Goal: Information Seeking & Learning: Learn about a topic

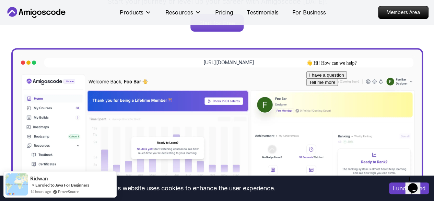
drag, startPoint x: 419, startPoint y: 104, endPoint x: 714, endPoint y: 178, distance: 303.7
click at [306, 60] on icon "Chat attention grabber" at bounding box center [306, 60] width 0 height 0
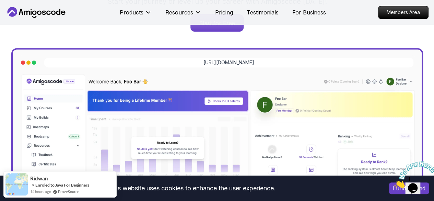
click at [394, 183] on icon "Close" at bounding box center [394, 186] width 0 height 6
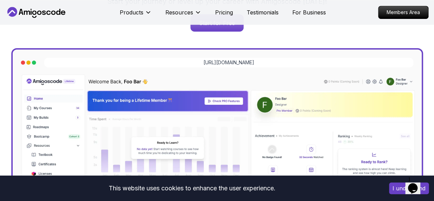
scroll to position [240, 0]
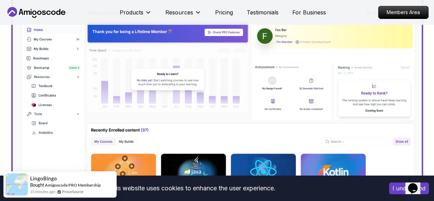
click at [395, 193] on button "I understand" at bounding box center [409, 188] width 40 height 12
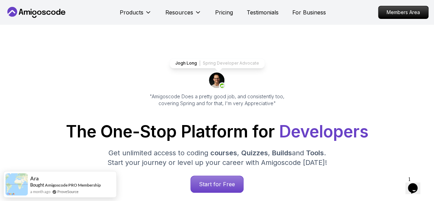
scroll to position [0, 0]
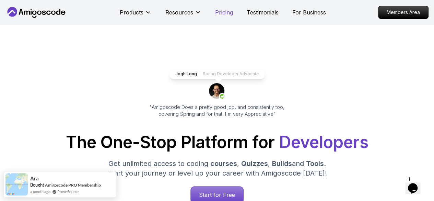
click at [230, 13] on p "Pricing" at bounding box center [224, 12] width 18 height 8
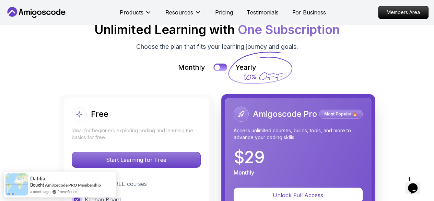
scroll to position [1596, 0]
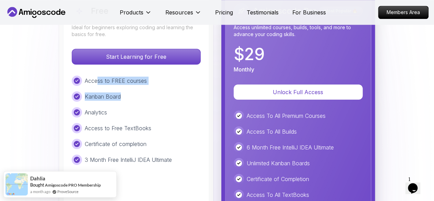
drag, startPoint x: 98, startPoint y: 80, endPoint x: 142, endPoint y: 90, distance: 45.1
click at [142, 90] on div "Access to FREE courses Kanban Board Analytics Access to Free TextBooks Certific…" at bounding box center [136, 119] width 129 height 89
click at [154, 109] on div "Access to FREE courses Kanban Board Analytics Access to Free TextBooks Certific…" at bounding box center [136, 119] width 129 height 89
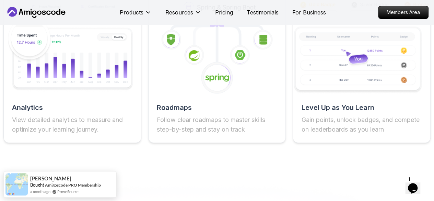
scroll to position [1321, 0]
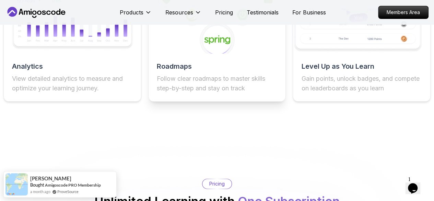
click at [189, 61] on div "Roadmaps Follow clear roadmaps to master skills step-by-step and stay on track" at bounding box center [217, 25] width 138 height 154
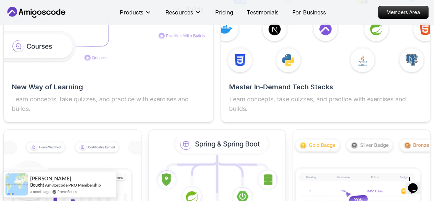
scroll to position [1184, 0]
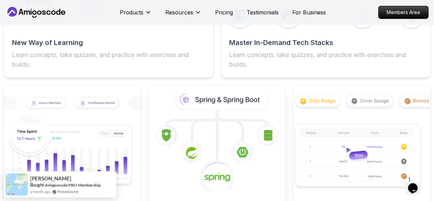
click at [225, 149] on icon at bounding box center [217, 142] width 151 height 107
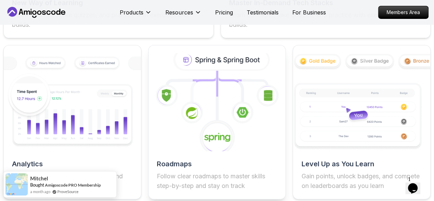
scroll to position [1235, 0]
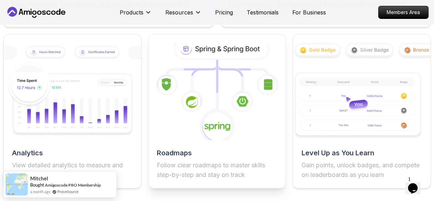
click at [161, 153] on h2 "Roadmaps" at bounding box center [217, 153] width 121 height 10
drag, startPoint x: 180, startPoint y: 168, endPoint x: 184, endPoint y: 161, distance: 9.1
click at [179, 168] on p "Follow clear roadmaps to master skills step-by-step and stay on track" at bounding box center [217, 169] width 121 height 19
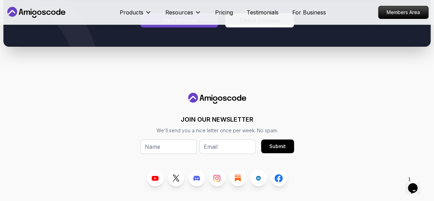
scroll to position [3979, 0]
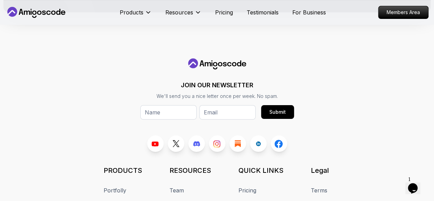
click at [125, 200] on link "Courses" at bounding box center [115, 204] width 22 height 8
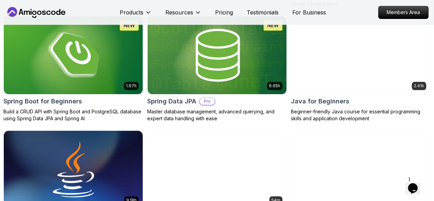
scroll to position [343, 0]
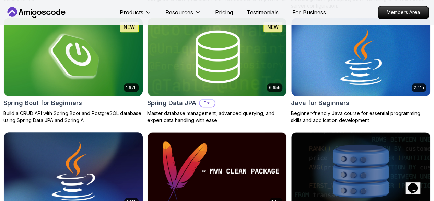
click at [146, 130] on img at bounding box center [73, 171] width 146 height 82
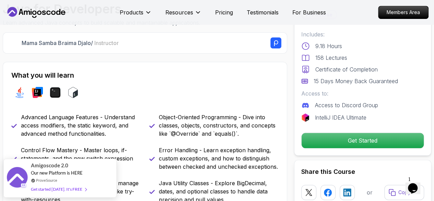
scroll to position [274, 0]
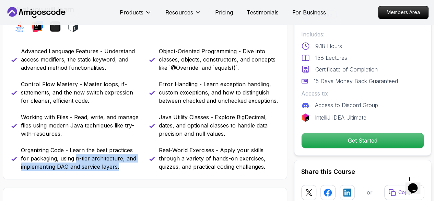
drag, startPoint x: 75, startPoint y: 158, endPoint x: 123, endPoint y: 170, distance: 48.8
click at [123, 170] on p "Organizing Code - Learn the best practices for packaging, using n-tier architec…" at bounding box center [81, 158] width 120 height 25
click at [122, 170] on p "Organizing Code - Learn the best practices for packaging, using n-tier architec…" at bounding box center [81, 158] width 120 height 25
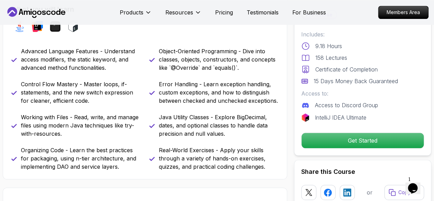
click at [122, 170] on p "Organizing Code - Learn the best practices for packaging, using n-tier architec…" at bounding box center [81, 158] width 120 height 25
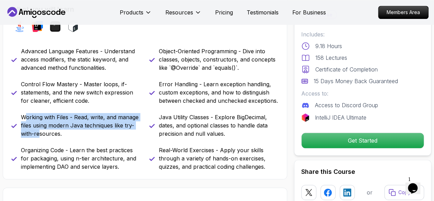
drag, startPoint x: 25, startPoint y: 116, endPoint x: 40, endPoint y: 131, distance: 21.6
click at [40, 131] on p "Working with Files - Read, write, and manage files using modern Java techniques…" at bounding box center [81, 125] width 120 height 25
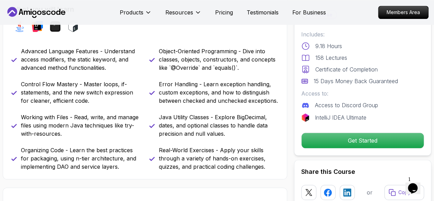
click at [69, 135] on p "Working with Files - Read, write, and manage files using modern Java techniques…" at bounding box center [81, 125] width 120 height 25
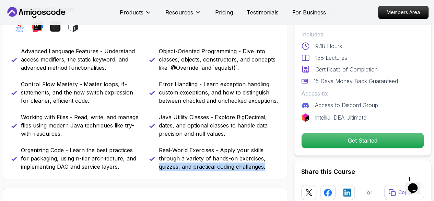
drag, startPoint x: 159, startPoint y: 168, endPoint x: 270, endPoint y: 173, distance: 110.9
click at [270, 173] on div "What you will learn java intellij terminal bash Advanced Language Features - Un…" at bounding box center [145, 87] width 284 height 183
click at [269, 173] on div "What you will learn java intellij terminal bash Advanced Language Features - Un…" at bounding box center [145, 87] width 284 height 183
click at [265, 173] on div "What you will learn java intellij terminal bash Advanced Language Features - Un…" at bounding box center [145, 87] width 284 height 183
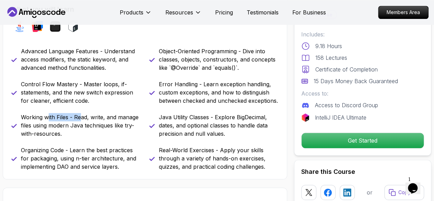
drag, startPoint x: 49, startPoint y: 115, endPoint x: 80, endPoint y: 116, distance: 30.9
click at [80, 116] on p "Working with Files - Read, write, and manage files using modern Java techniques…" at bounding box center [81, 125] width 120 height 25
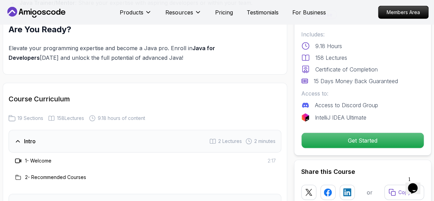
scroll to position [960, 0]
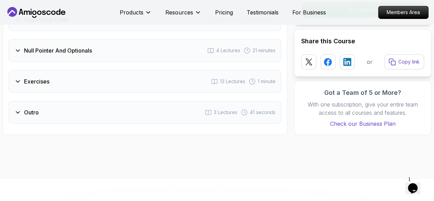
click at [96, 82] on div "Exercises 13 Lectures 1 minute" at bounding box center [145, 81] width 273 height 23
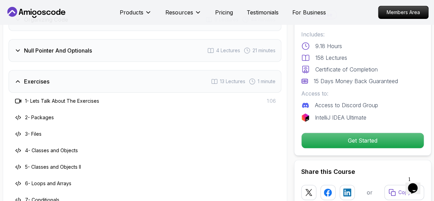
click at [87, 52] on div "Null Pointer And Optionals 4 Lectures 21 minutes" at bounding box center [145, 50] width 273 height 23
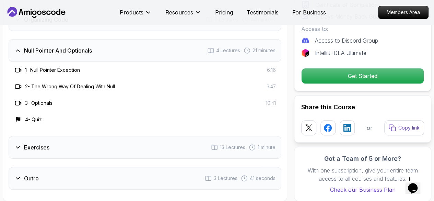
scroll to position [1374, 0]
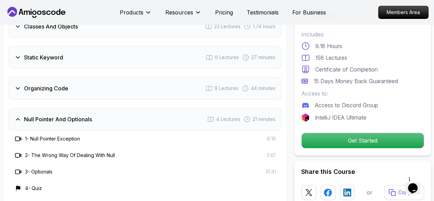
click at [102, 89] on div "Organizing Code 9 Lectures 44 minutes" at bounding box center [145, 88] width 273 height 23
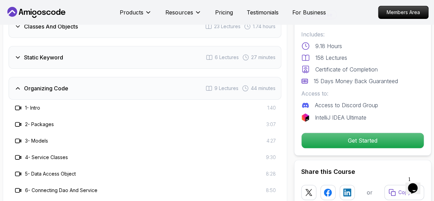
click at [86, 61] on div "Static Keyword 6 Lectures 27 minutes" at bounding box center [145, 57] width 273 height 23
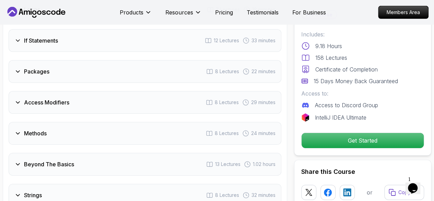
scroll to position [1030, 0]
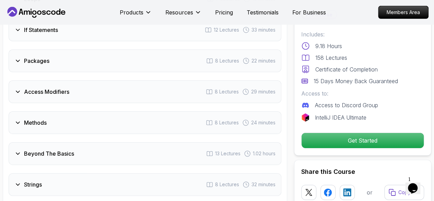
click at [124, 97] on div "Access Modifiers 8 Lectures 29 minutes" at bounding box center [145, 91] width 273 height 23
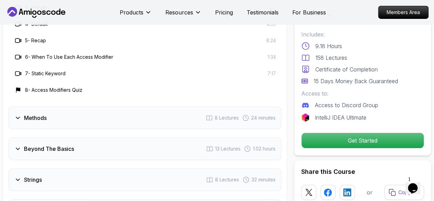
scroll to position [1202, 0]
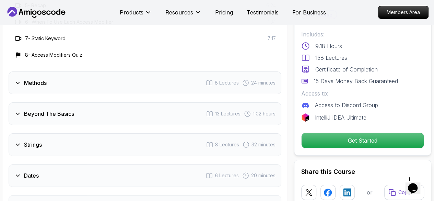
click at [109, 90] on div "Methods 8 Lectures 24 minutes" at bounding box center [145, 82] width 273 height 23
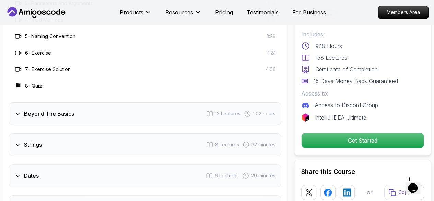
click at [132, 114] on div "Beyond The Basics 13 Lectures 1.02 hours" at bounding box center [145, 113] width 273 height 23
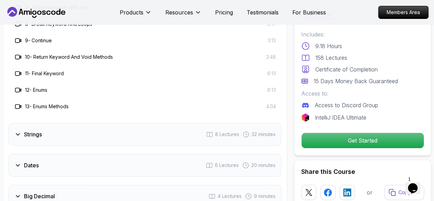
scroll to position [1339, 0]
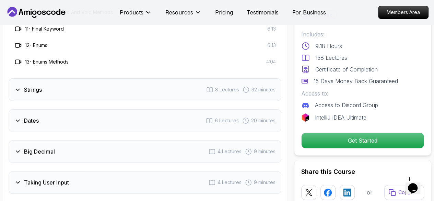
click at [139, 123] on div "Dates 6 Lectures 20 minutes" at bounding box center [145, 120] width 273 height 23
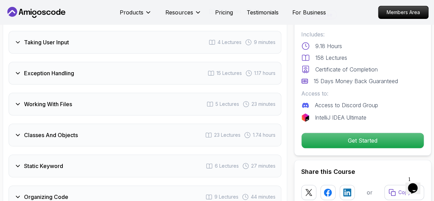
scroll to position [1408, 0]
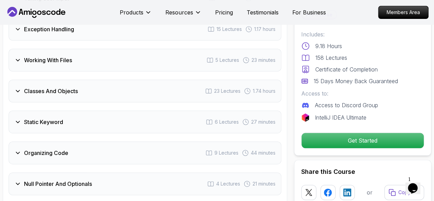
click at [91, 53] on div "Working With Files 5 Lectures 23 minutes" at bounding box center [145, 60] width 273 height 23
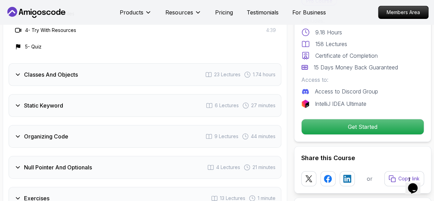
scroll to position [1309, 0]
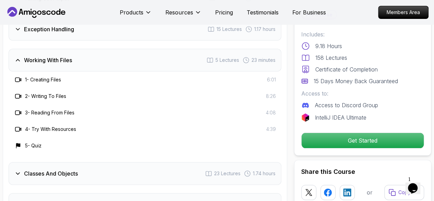
click at [82, 57] on div "Working With Files 5 Lectures 23 minutes" at bounding box center [145, 60] width 273 height 23
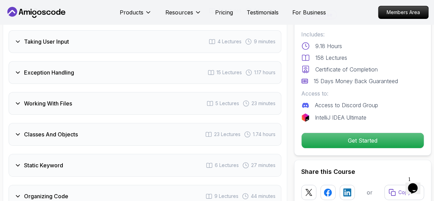
scroll to position [1275, 0]
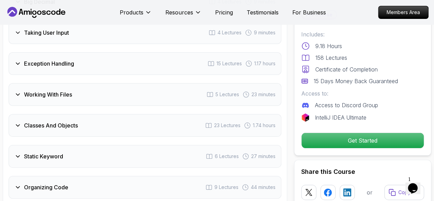
click at [73, 88] on div "Working With Files 5 Lectures 23 minutes" at bounding box center [145, 94] width 273 height 23
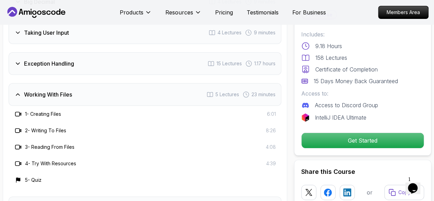
click at [77, 90] on div "Working With Files 5 Lectures 23 minutes" at bounding box center [145, 94] width 273 height 23
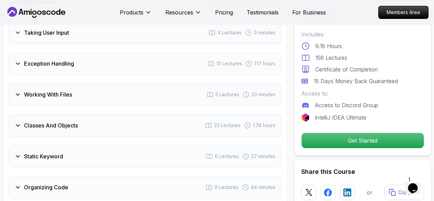
click at [95, 126] on div "Classes And Objects 23 Lectures 1.74 hours" at bounding box center [145, 125] width 273 height 23
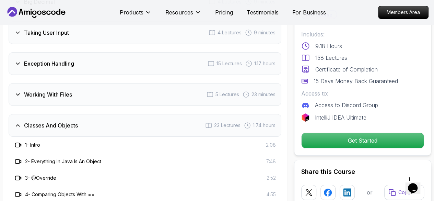
click at [95, 126] on div "Classes And Objects 23 Lectures 1.74 hours" at bounding box center [145, 125] width 273 height 23
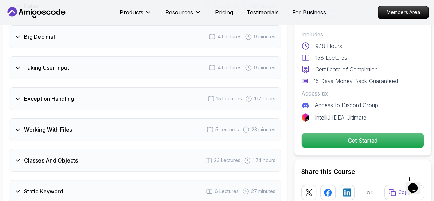
scroll to position [1206, 0]
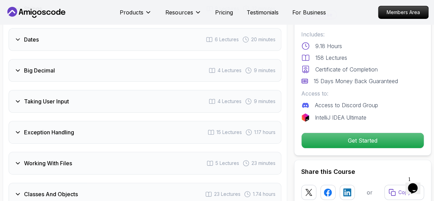
click at [87, 101] on div "Taking User Input 4 Lectures 9 minutes" at bounding box center [145, 101] width 273 height 23
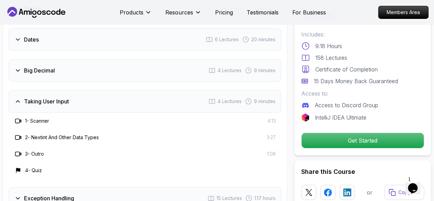
click at [89, 102] on div "Taking User Input 4 Lectures 9 minutes" at bounding box center [145, 101] width 273 height 23
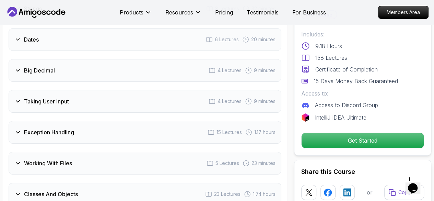
click at [62, 59] on div "Big Decimal 4 Lectures 9 minutes" at bounding box center [145, 70] width 273 height 23
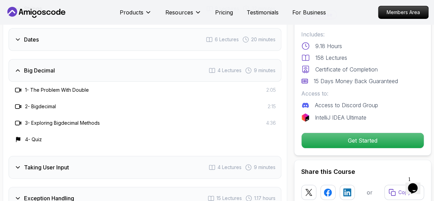
click at [62, 59] on div "Big Decimal 4 Lectures 9 minutes" at bounding box center [145, 70] width 273 height 23
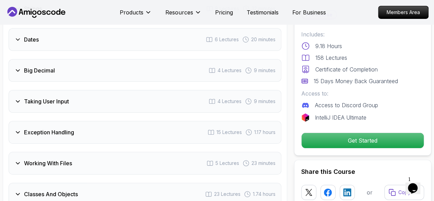
click at [63, 41] on div "Dates 6 Lectures 20 minutes" at bounding box center [145, 39] width 273 height 23
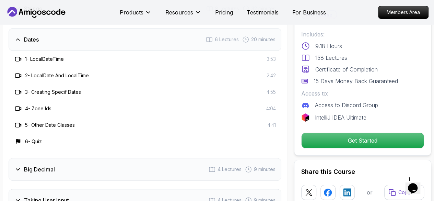
click at [67, 42] on div "Dates 6 Lectures 20 minutes" at bounding box center [145, 39] width 273 height 23
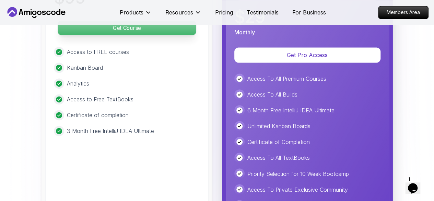
scroll to position [1789, 0]
